Goal: Task Accomplishment & Management: Use online tool/utility

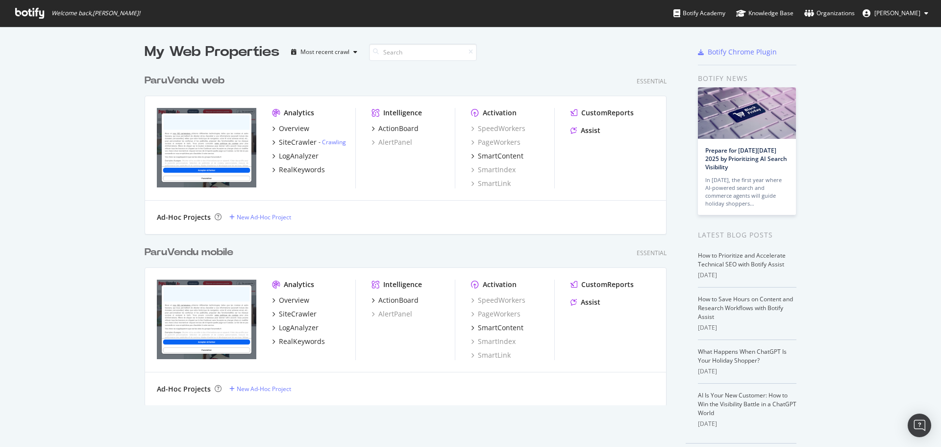
scroll to position [439, 927]
click at [189, 79] on div "ParuVendu web" at bounding box center [185, 81] width 80 height 14
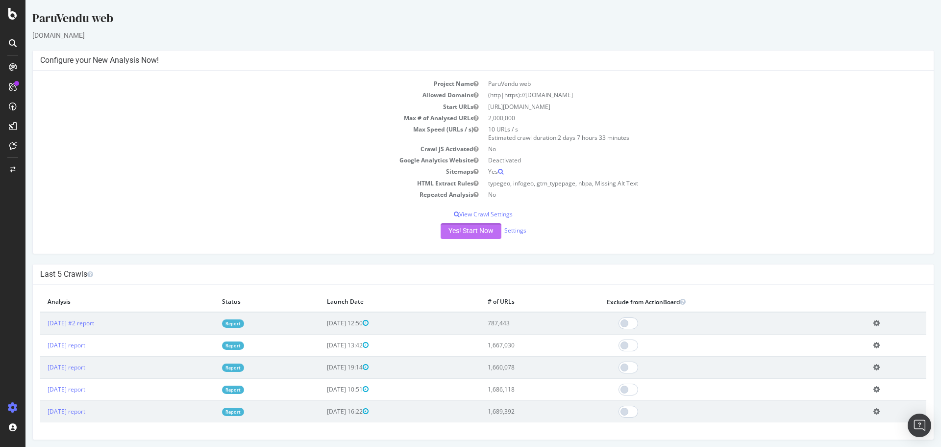
click at [469, 229] on button "Yes! Start Now" at bounding box center [471, 231] width 61 height 16
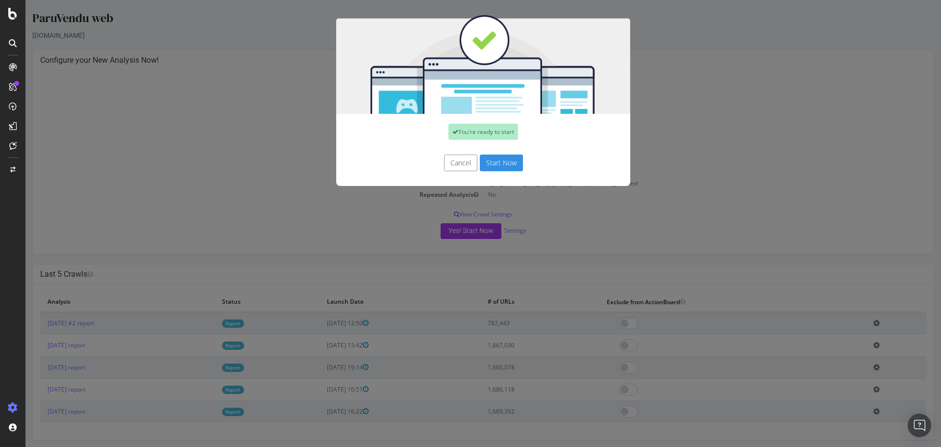
click at [503, 161] on button "Start Now" at bounding box center [501, 162] width 43 height 17
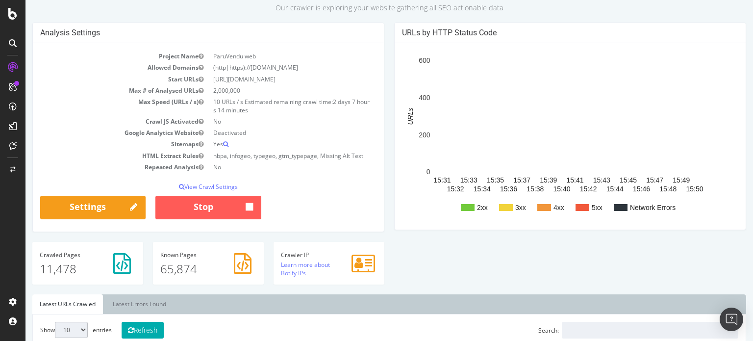
scroll to position [57, 0]
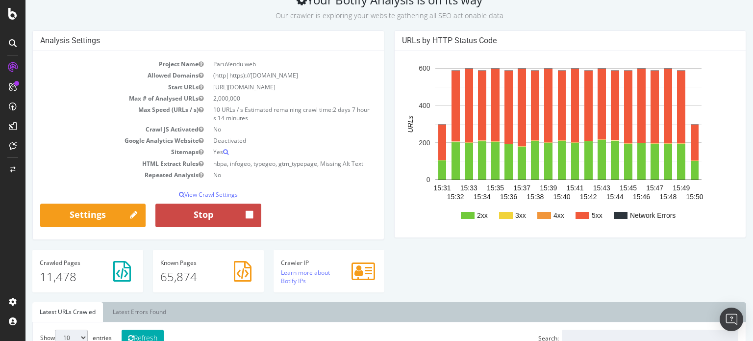
click at [192, 221] on button "Stop" at bounding box center [207, 215] width 105 height 24
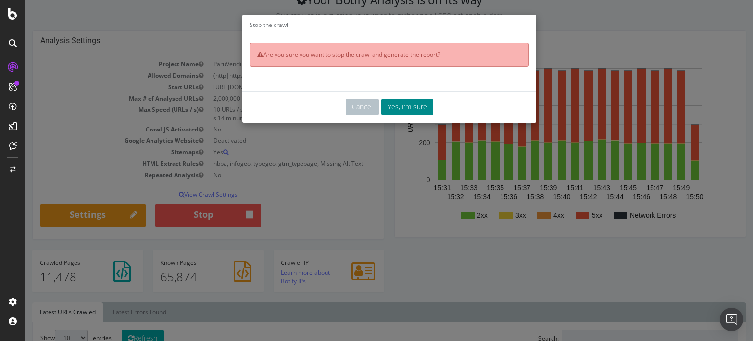
click at [419, 109] on button "Yes, I'm sure" at bounding box center [407, 107] width 52 height 17
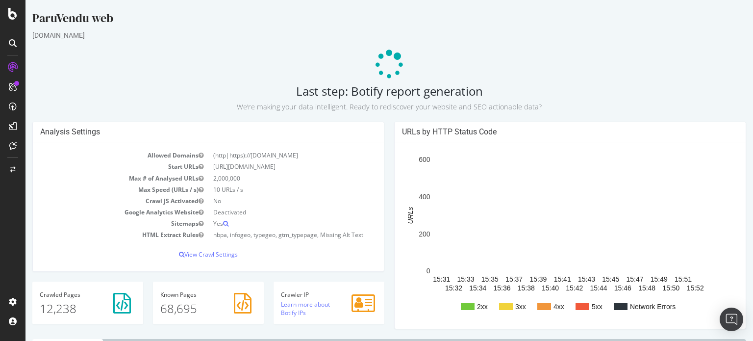
scroll to position [0, 0]
